Goal: Check status: Check status

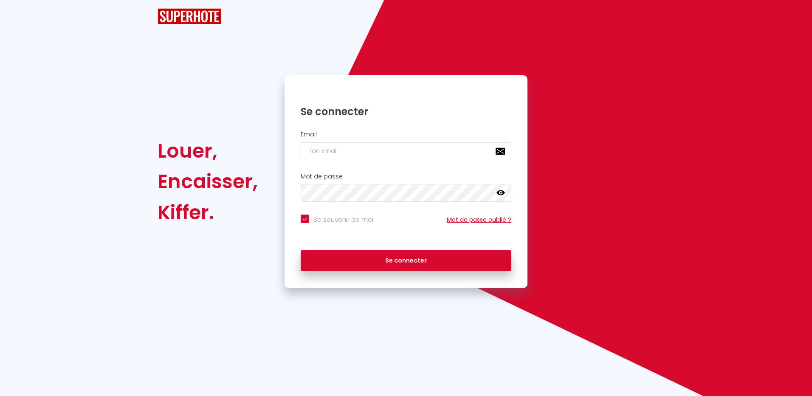
checkbox input "true"
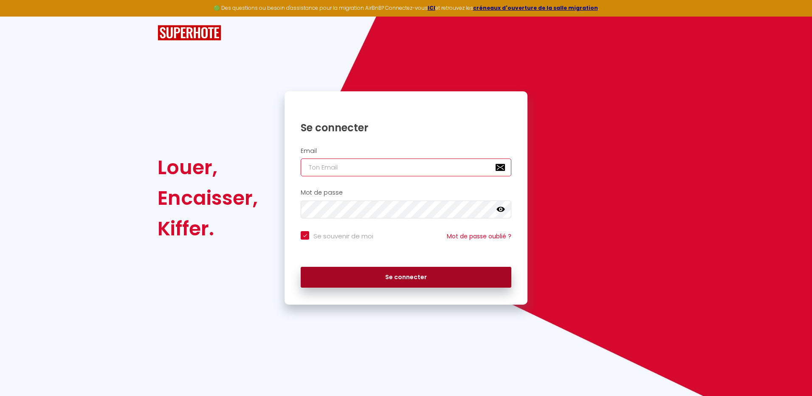
type input "[EMAIL_ADDRESS][DOMAIN_NAME]"
click at [404, 280] on button "Se connecter" at bounding box center [406, 277] width 211 height 21
checkbox input "true"
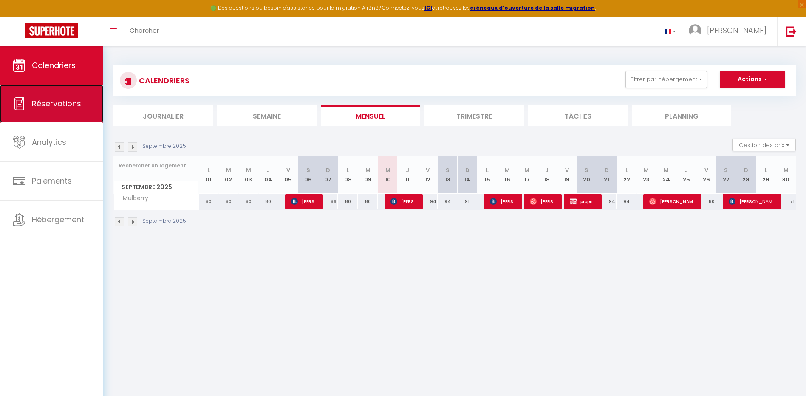
click at [69, 104] on span "Réservations" at bounding box center [56, 103] width 49 height 11
select select "not_cancelled"
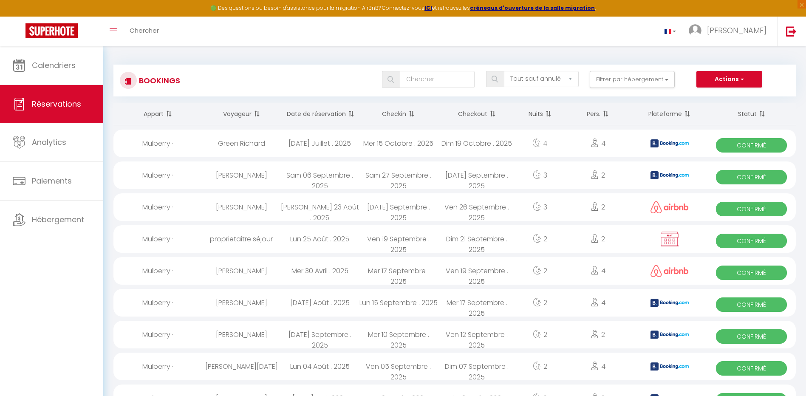
click at [327, 113] on th "Date de réservation" at bounding box center [319, 114] width 79 height 23
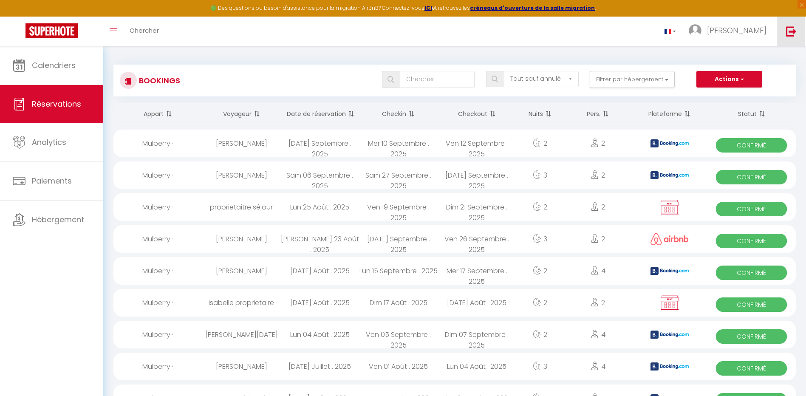
click at [789, 31] on img at bounding box center [791, 31] width 11 height 11
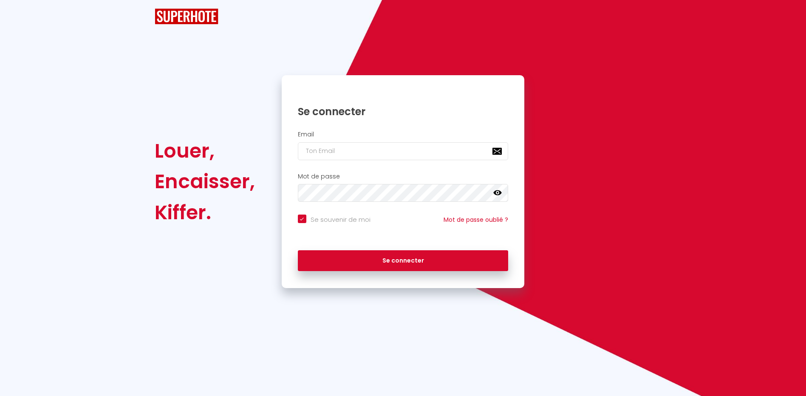
checkbox input "true"
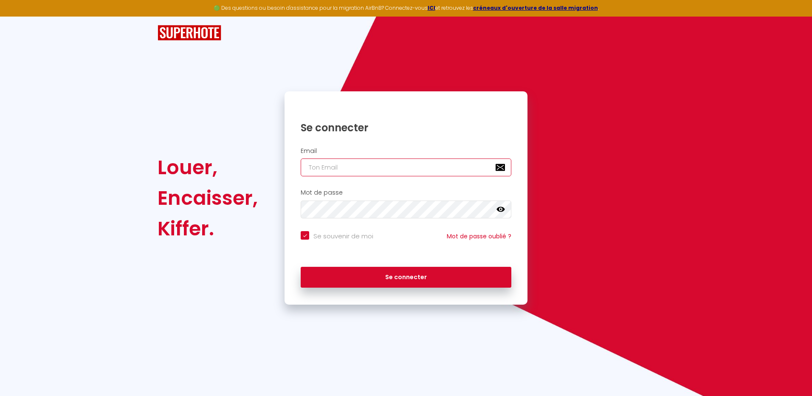
type input "[EMAIL_ADDRESS][DOMAIN_NAME]"
checkbox input "true"
